Goal: Check status: Check status

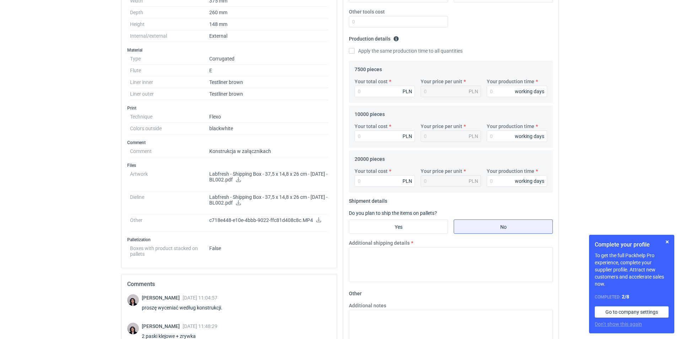
scroll to position [213, 0]
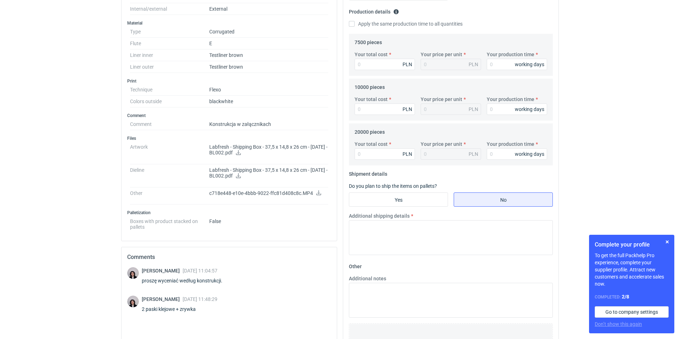
click at [230, 152] on p "Labfresh - Shipping Box - 37,5 x 14,8 x 26 cm - [DATE] - BL002.pdf" at bounding box center [268, 150] width 119 height 12
click at [241, 151] on icon at bounding box center [239, 152] width 6 height 5
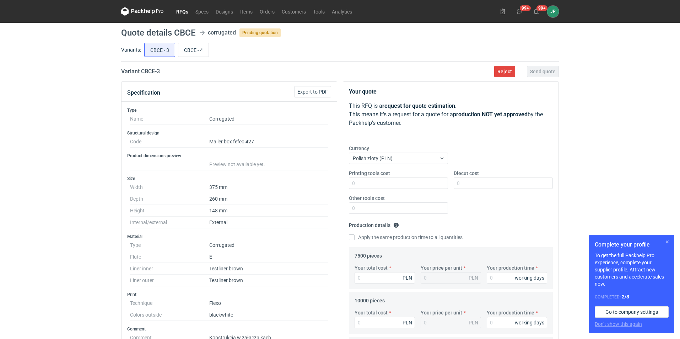
click at [664, 242] on button "button" at bounding box center [667, 241] width 9 height 9
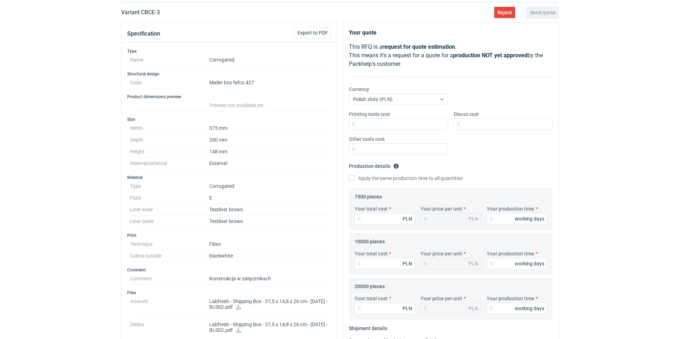
scroll to position [107, 0]
